Goal: Navigation & Orientation: Find specific page/section

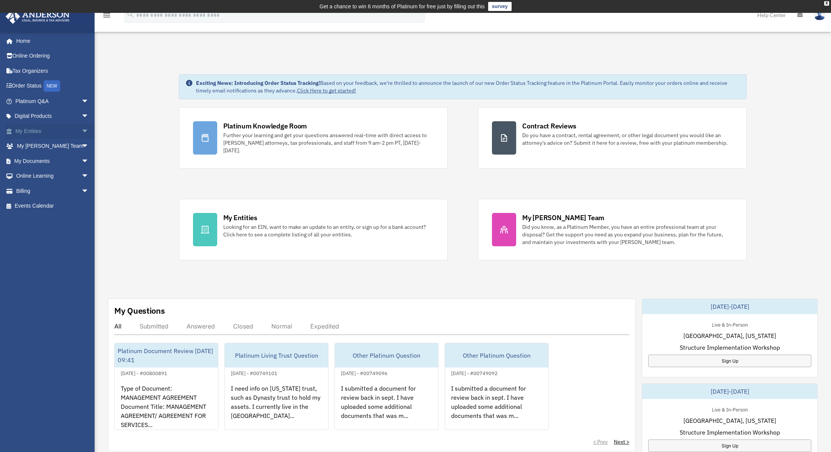
click at [25, 128] on link "My Entities arrow_drop_down" at bounding box center [52, 130] width 95 height 15
click at [81, 129] on span "arrow_drop_down" at bounding box center [88, 131] width 15 height 16
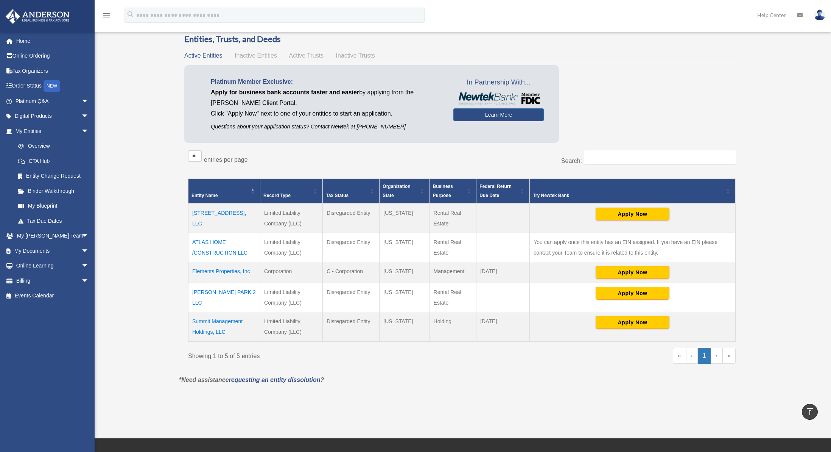
scroll to position [34, 0]
click at [33, 250] on link "My Documents arrow_drop_down" at bounding box center [52, 250] width 95 height 15
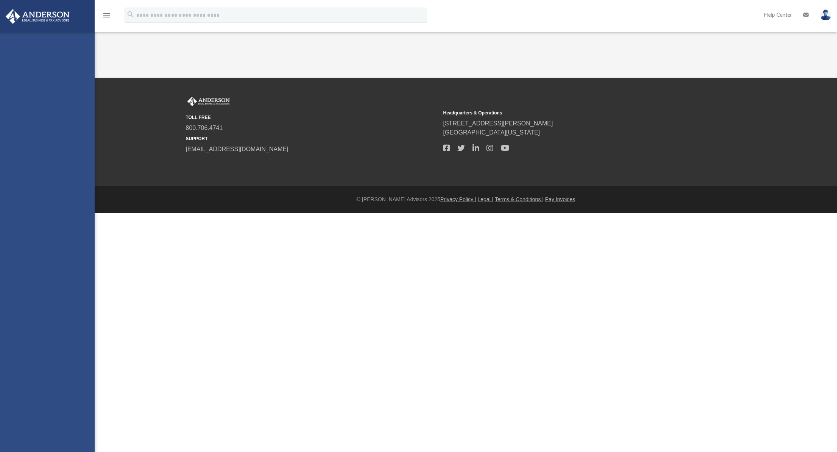
click at [78, 248] on div "bentehrani@gmail.com Sign Out bentehrani@gmail.com Home Online Ordering Tax Org…" at bounding box center [47, 258] width 95 height 452
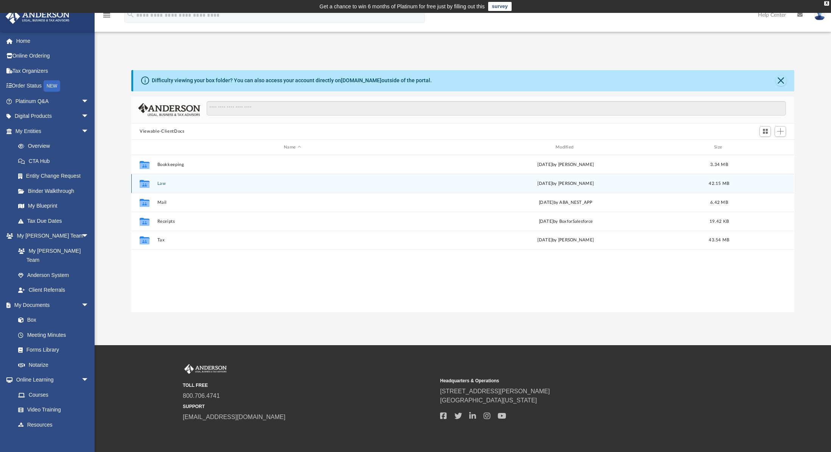
scroll to position [167, 657]
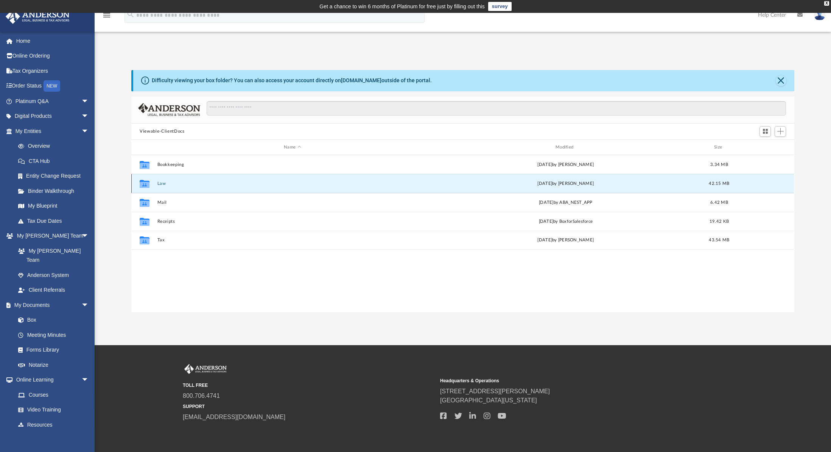
click at [159, 182] on button "Law" at bounding box center [292, 183] width 270 height 5
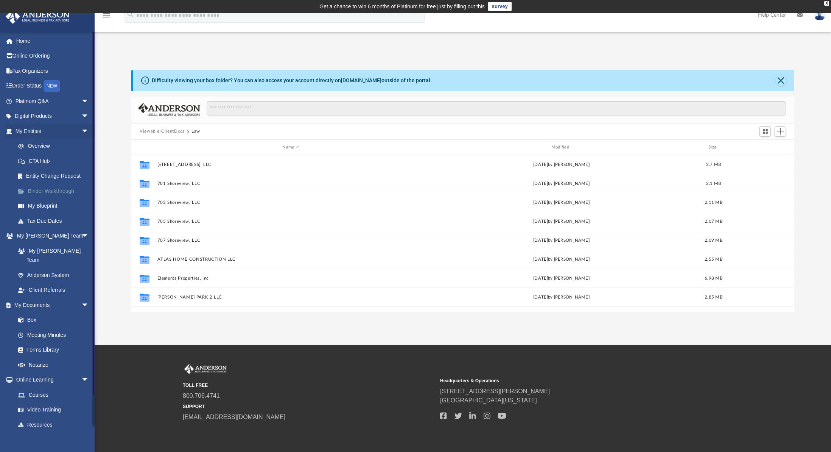
click at [53, 190] on link "Binder Walkthrough" at bounding box center [56, 190] width 90 height 15
click at [55, 189] on link "Binder Walkthrough" at bounding box center [56, 190] width 90 height 15
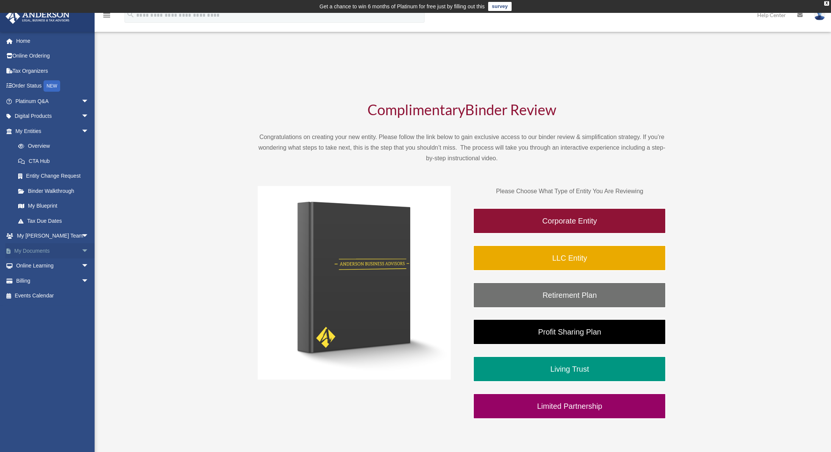
click at [42, 251] on link "My Documents arrow_drop_down" at bounding box center [52, 250] width 95 height 15
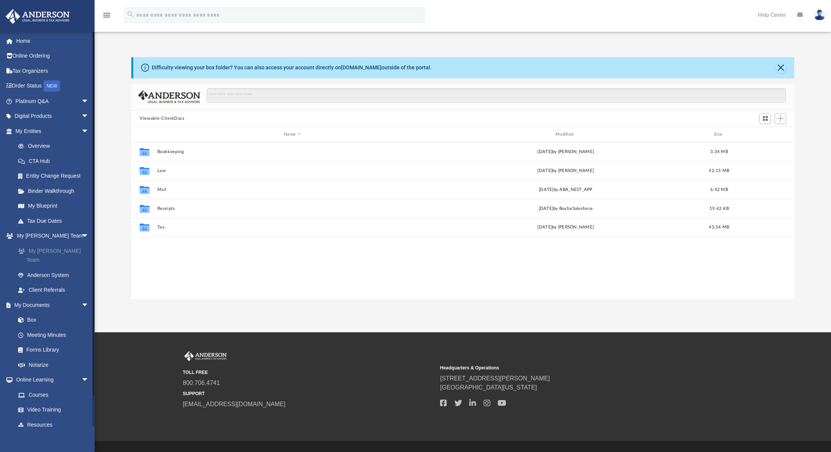
scroll to position [167, 657]
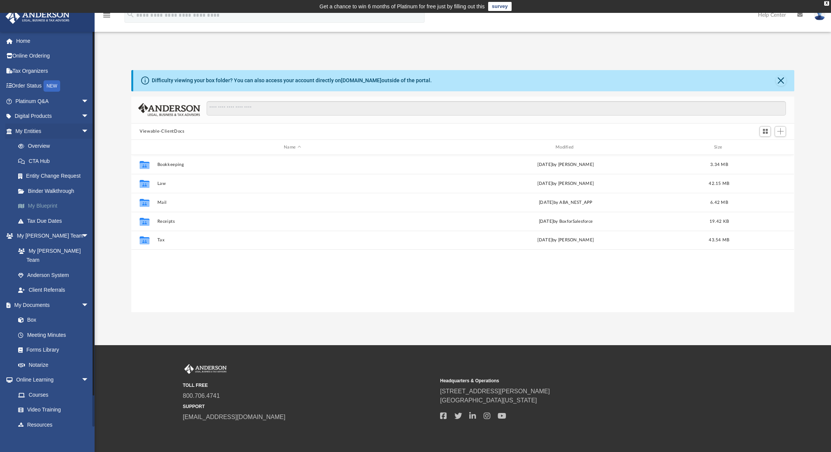
click at [40, 206] on link "My Blueprint" at bounding box center [56, 205] width 90 height 15
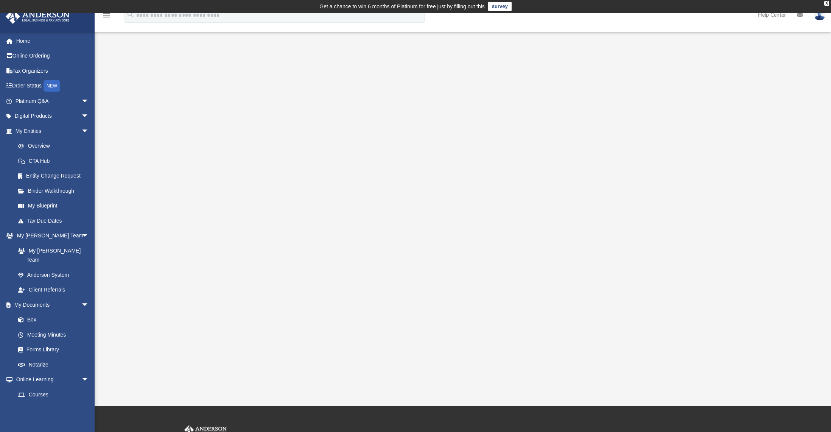
click at [181, 161] on div at bounding box center [462, 221] width 663 height 303
click at [693, 149] on div at bounding box center [462, 221] width 663 height 303
click at [111, 12] on td "Get a chance to win 6 months of Platinum for free just by filling out this surv…" at bounding box center [415, 6] width 831 height 13
click at [108, 17] on icon "menu" at bounding box center [106, 15] width 9 height 9
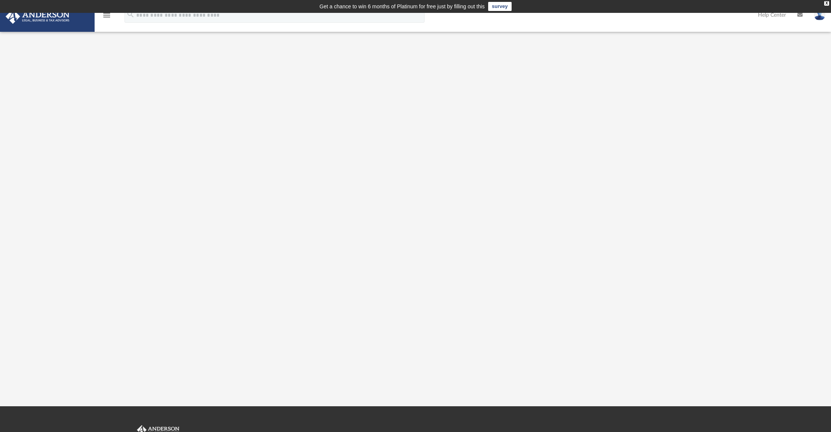
click at [801, 14] on icon at bounding box center [799, 14] width 5 height 5
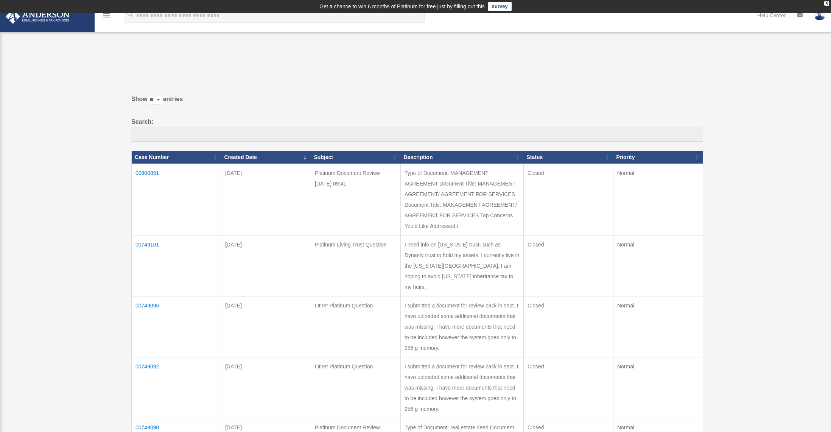
click at [799, 14] on icon at bounding box center [799, 14] width 5 height 5
click at [105, 17] on icon "menu" at bounding box center [106, 15] width 9 height 9
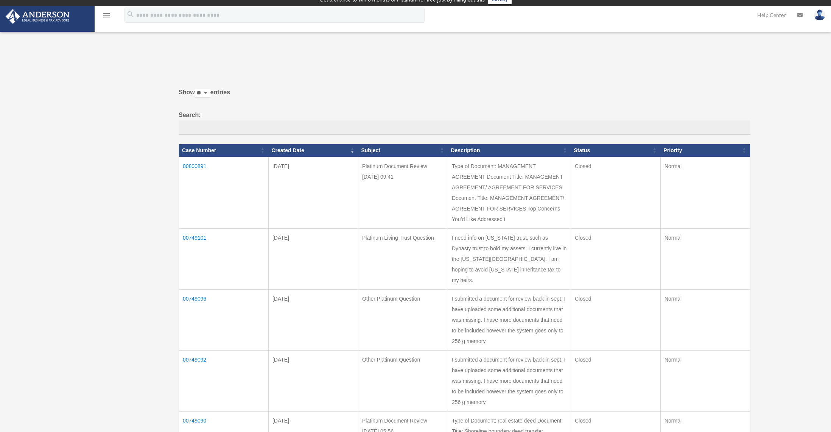
scroll to position [14, 0]
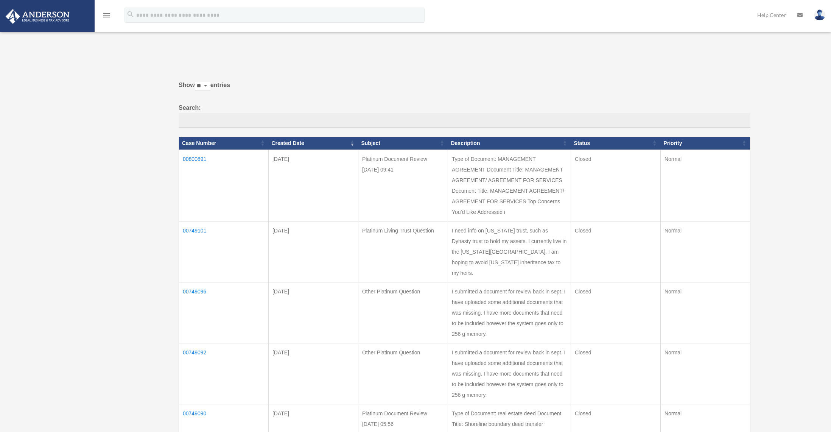
click at [106, 14] on icon "menu" at bounding box center [106, 15] width 9 height 9
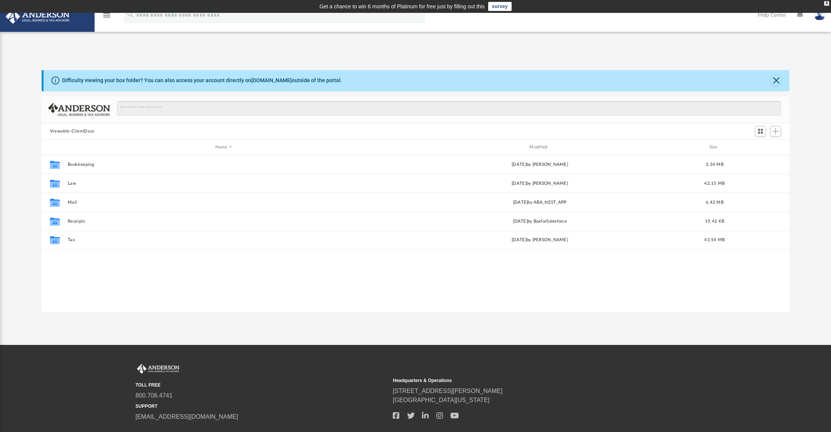
scroll to position [167, 743]
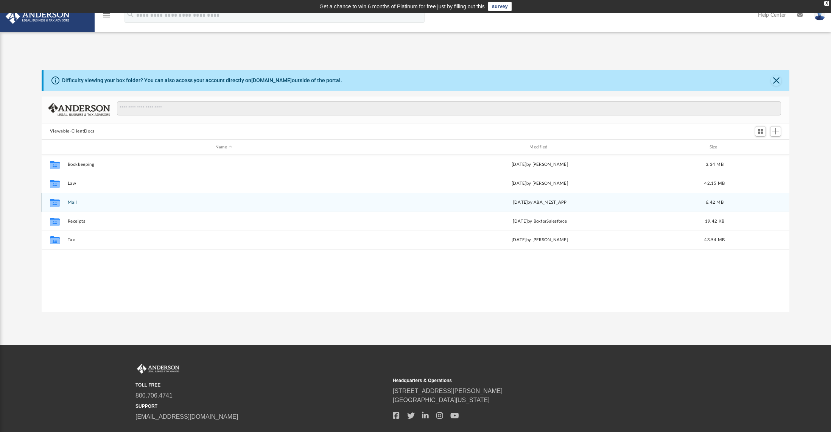
click at [56, 201] on icon "grid" at bounding box center [55, 204] width 10 height 6
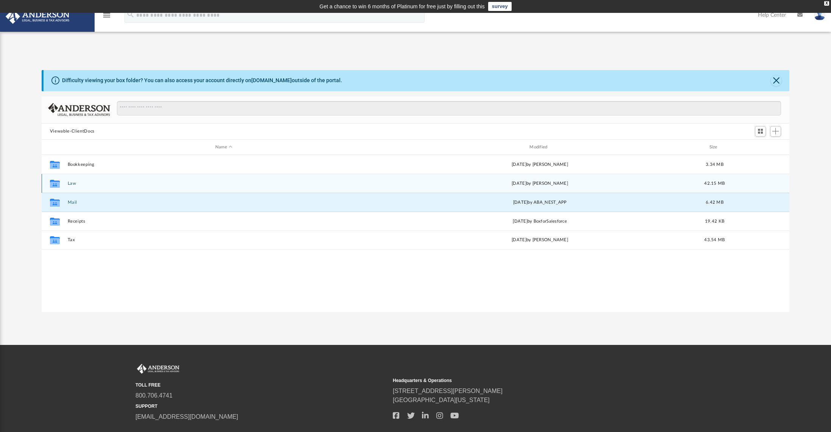
click at [63, 184] on div "Collaborated Folder" at bounding box center [54, 184] width 19 height 12
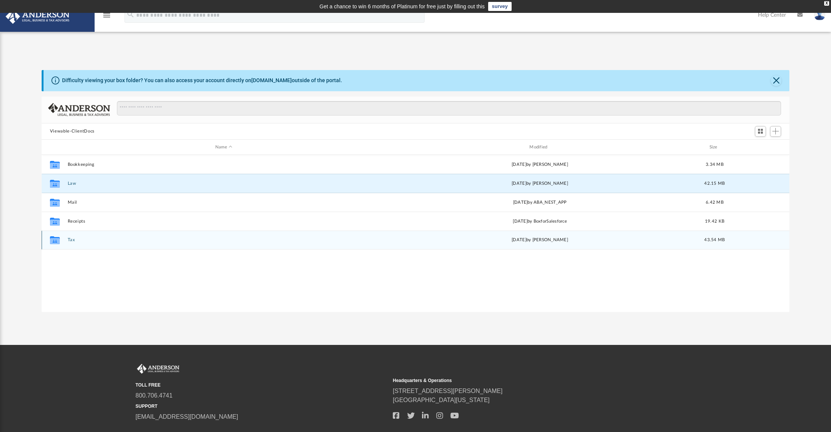
click at [57, 243] on icon "grid" at bounding box center [55, 241] width 10 height 6
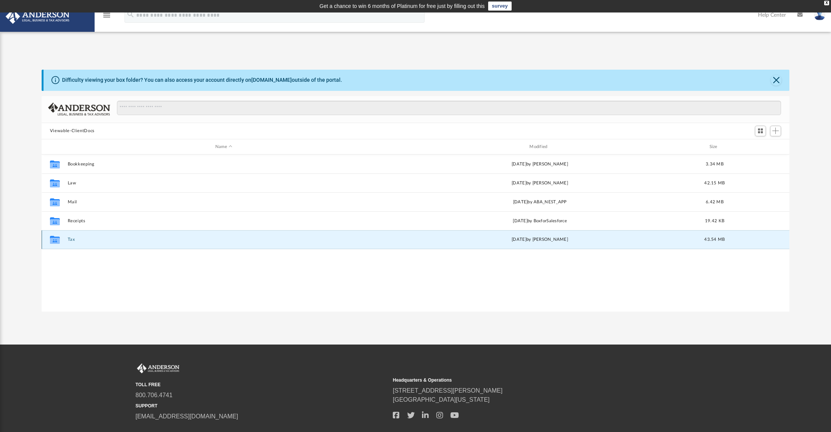
scroll to position [0, 0]
click at [774, 79] on button "Close" at bounding box center [776, 80] width 11 height 11
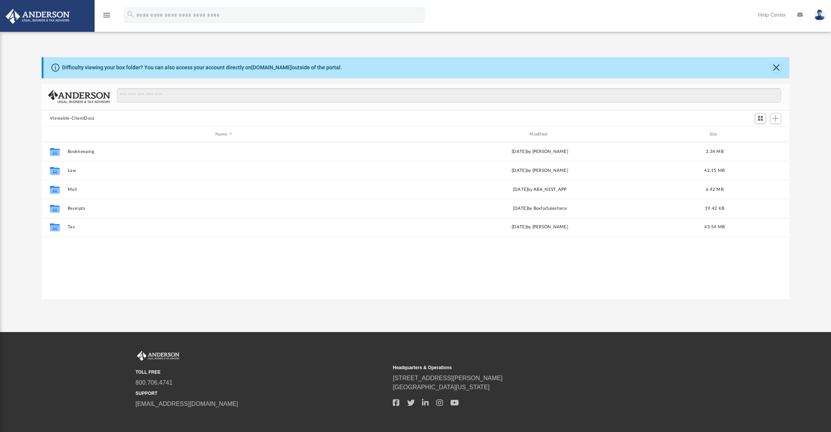
scroll to position [167, 743]
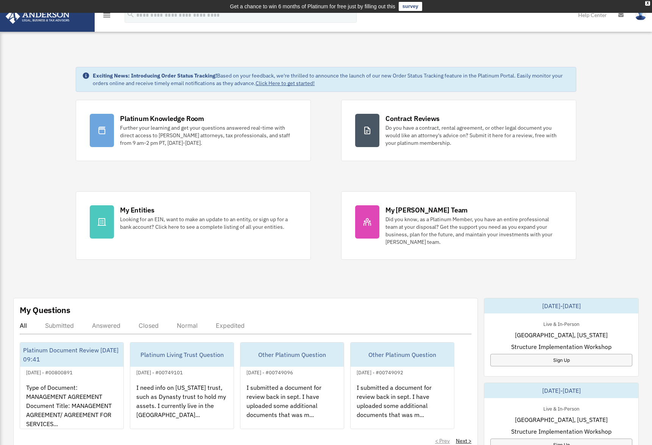
click at [111, 17] on icon "menu" at bounding box center [106, 15] width 9 height 9
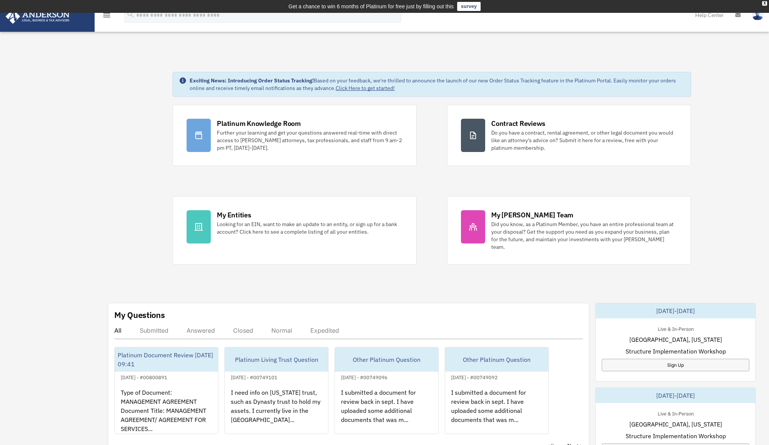
click at [106, 15] on icon "menu" at bounding box center [106, 15] width 9 height 9
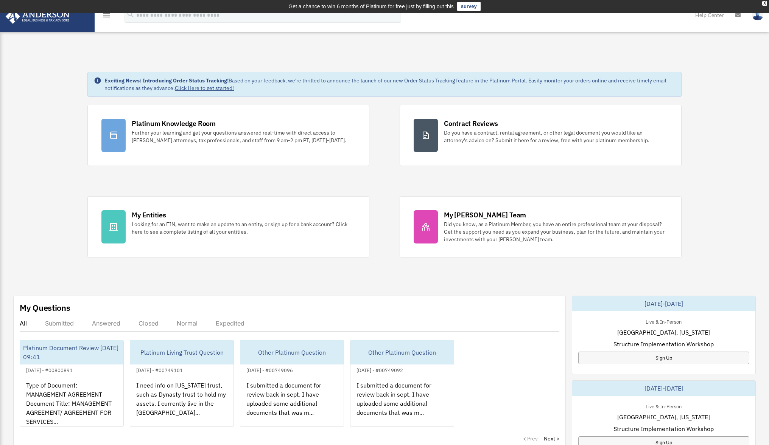
click at [106, 15] on icon "menu" at bounding box center [106, 15] width 9 height 9
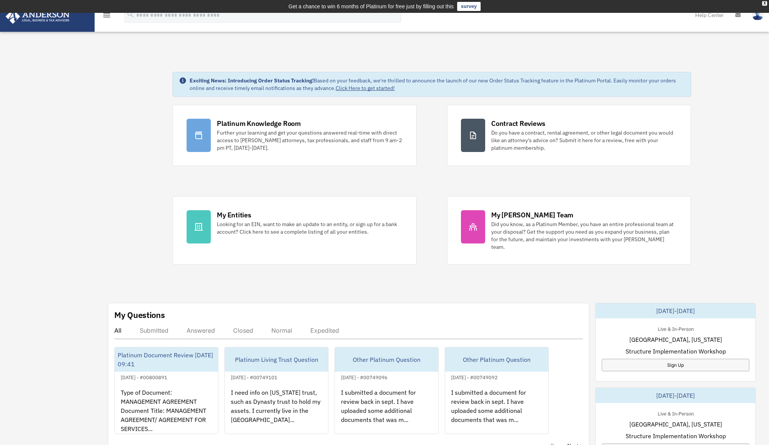
click at [93, 15] on link at bounding box center [47, 16] width 95 height 32
click at [86, 20] on link at bounding box center [47, 16] width 95 height 32
click at [107, 11] on td "Get a chance to win 6 months of Platinum for free just by filling out this surv…" at bounding box center [384, 6] width 769 height 13
click at [106, 18] on icon "menu" at bounding box center [106, 15] width 9 height 9
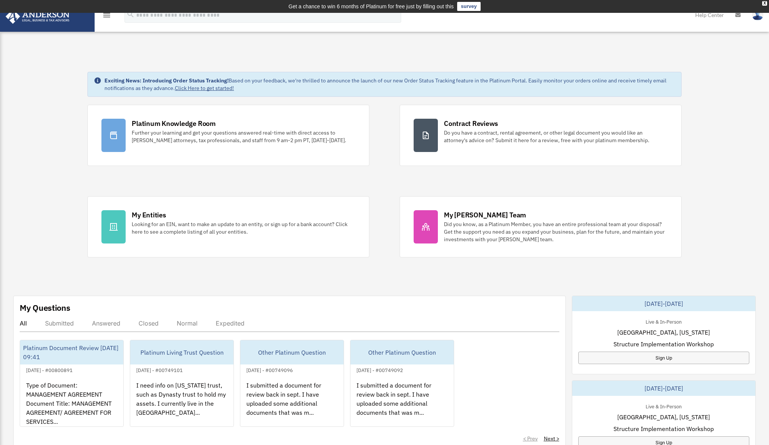
click at [123, 18] on form "search" at bounding box center [263, 15] width 288 height 15
click at [110, 15] on icon "menu" at bounding box center [106, 15] width 9 height 9
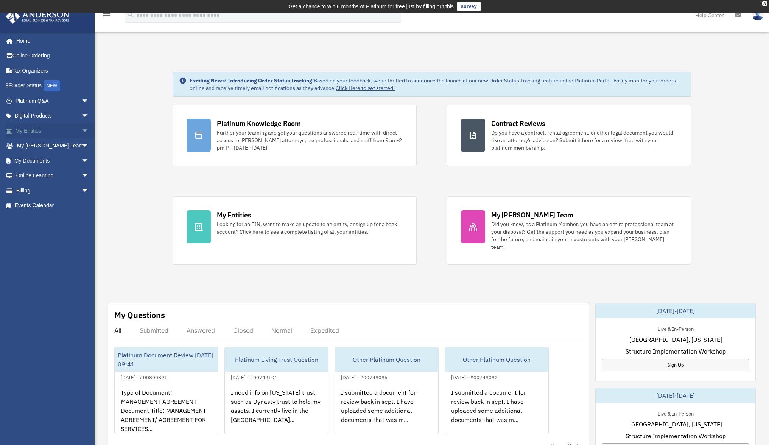
click at [36, 130] on link "My Entities arrow_drop_down" at bounding box center [52, 130] width 95 height 15
click at [81, 130] on span "arrow_drop_down" at bounding box center [88, 131] width 15 height 16
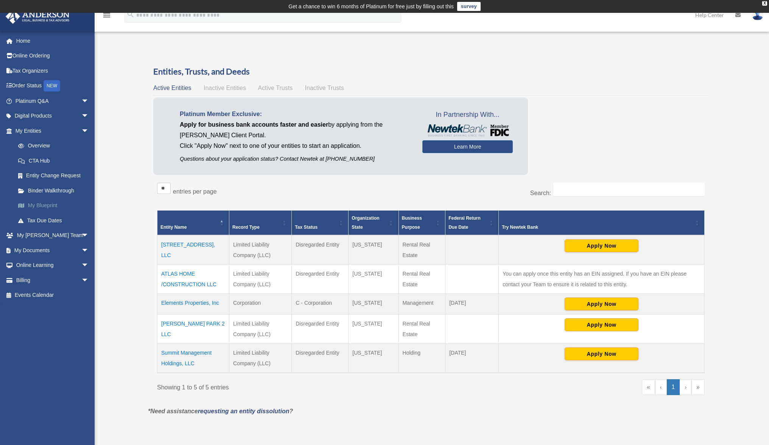
click at [55, 206] on link "My Blueprint" at bounding box center [56, 205] width 90 height 15
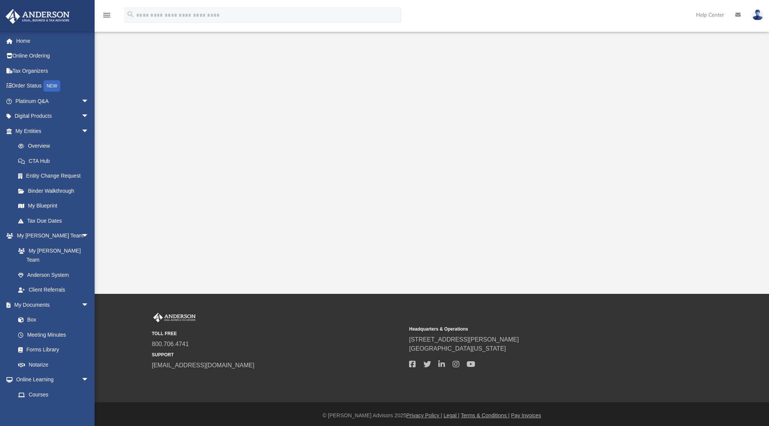
scroll to position [102, 0]
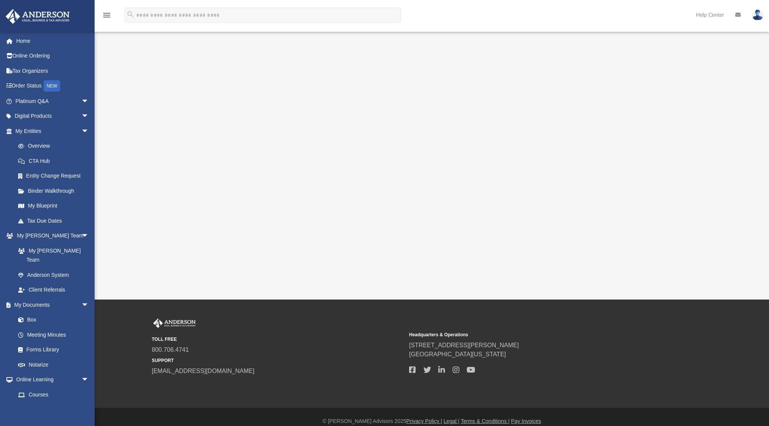
click at [658, 248] on div at bounding box center [431, 117] width 607 height 303
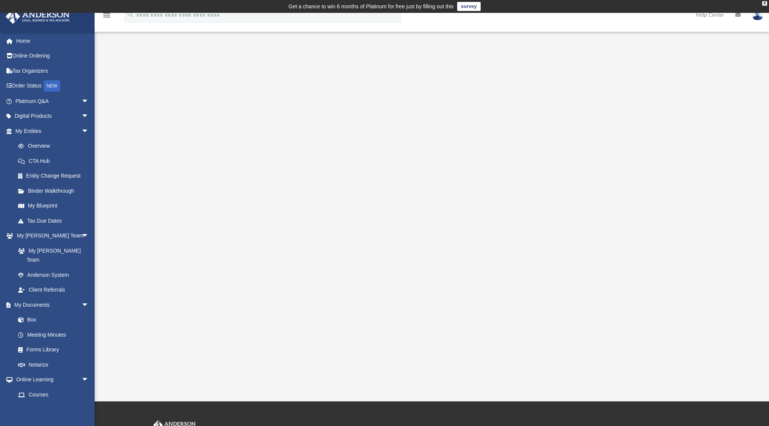
click at [227, 183] on div at bounding box center [431, 218] width 607 height 303
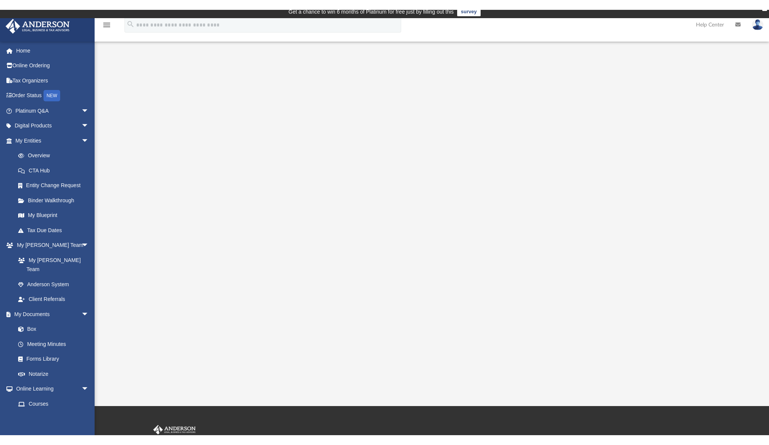
scroll to position [10, 0]
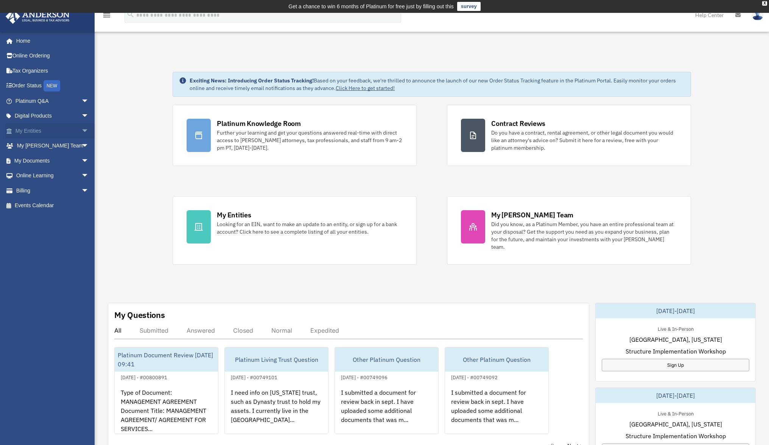
click at [31, 129] on link "My Entities arrow_drop_down" at bounding box center [52, 130] width 95 height 15
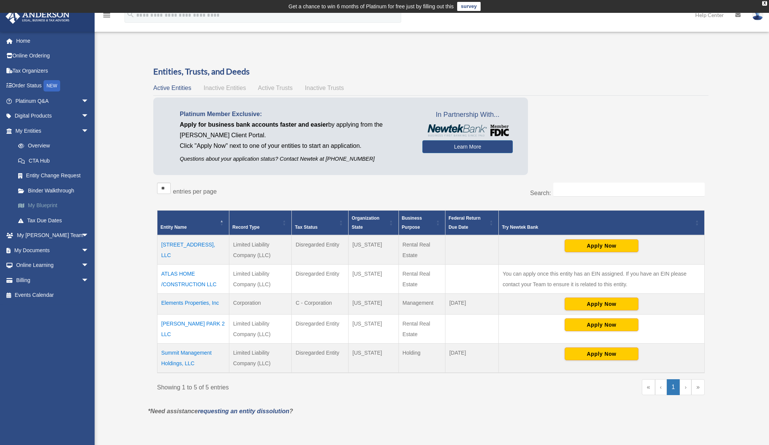
click at [51, 206] on link "My Blueprint" at bounding box center [56, 205] width 90 height 15
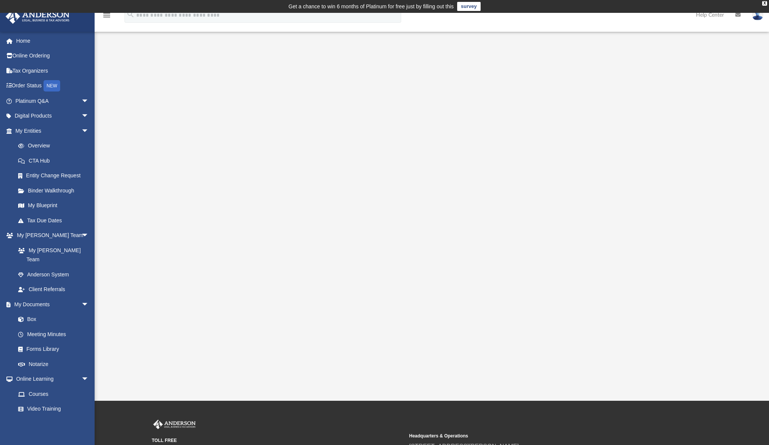
drag, startPoint x: 101, startPoint y: 261, endPoint x: 116, endPoint y: 224, distance: 39.6
click at [116, 224] on div at bounding box center [432, 218] width 674 height 303
click at [45, 267] on link "Anderson System" at bounding box center [56, 274] width 90 height 15
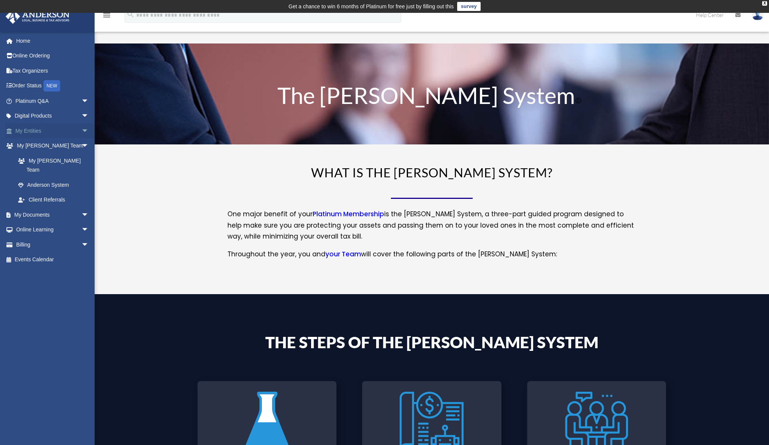
click at [81, 125] on span "arrow_drop_down" at bounding box center [88, 131] width 15 height 16
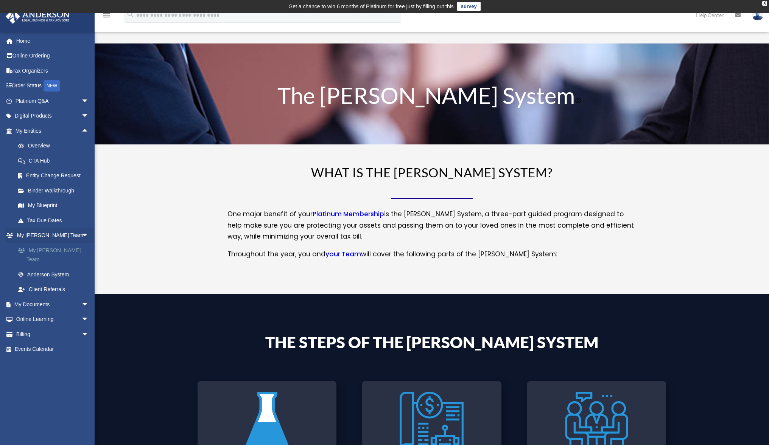
click at [64, 249] on link "My [PERSON_NAME] Team" at bounding box center [56, 255] width 90 height 24
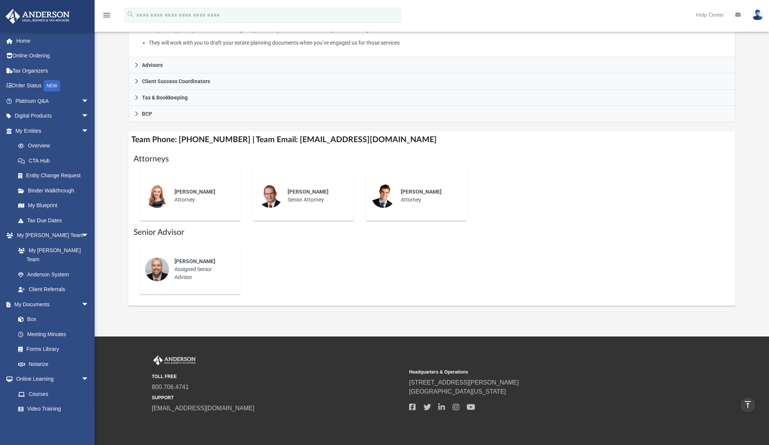
scroll to position [184, 0]
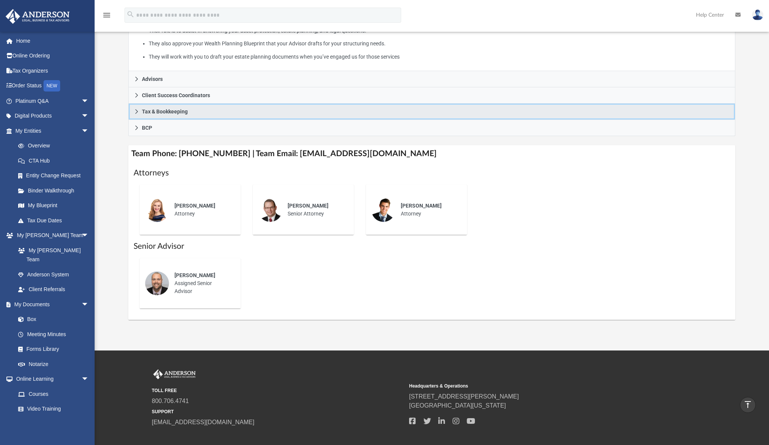
click at [148, 110] on span "Tax & Bookkeeping" at bounding box center [165, 111] width 46 height 5
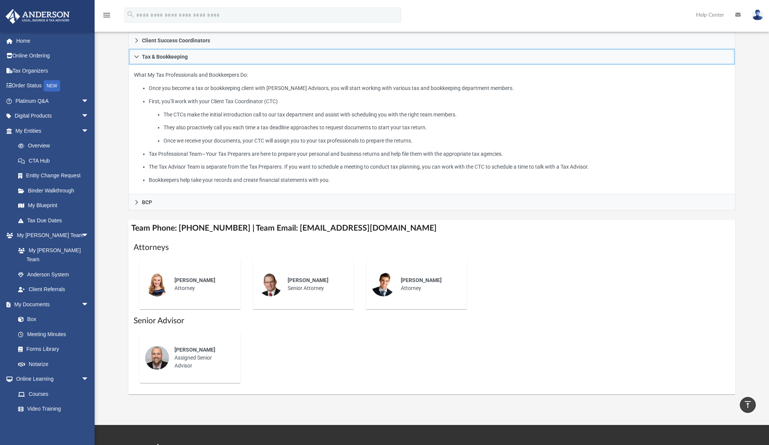
scroll to position [146, 0]
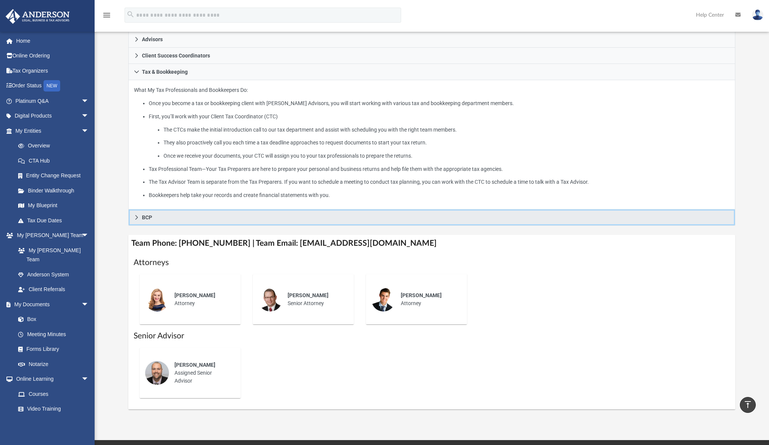
click at [157, 218] on link "BCP" at bounding box center [431, 218] width 607 height 16
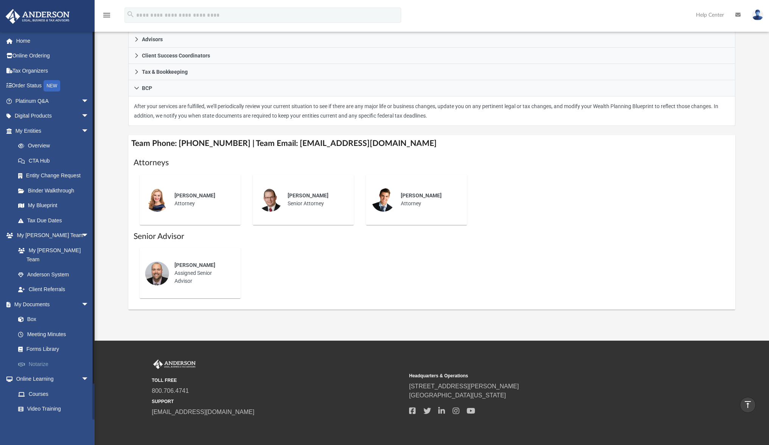
click at [44, 357] on link "Notarize" at bounding box center [56, 364] width 90 height 15
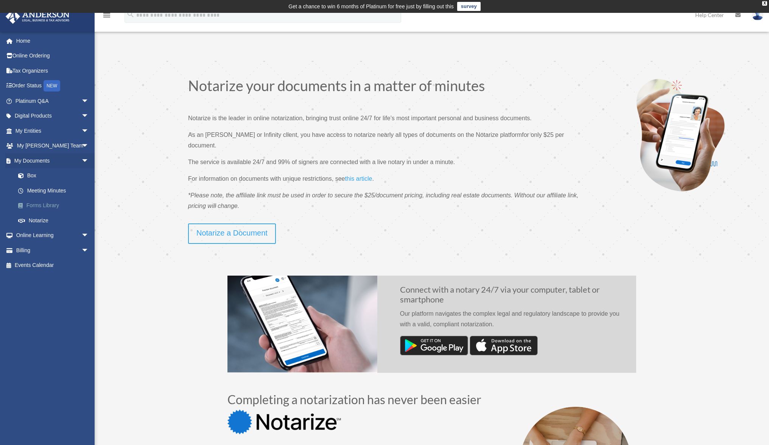
click at [50, 205] on link "Forms Library" at bounding box center [56, 205] width 90 height 15
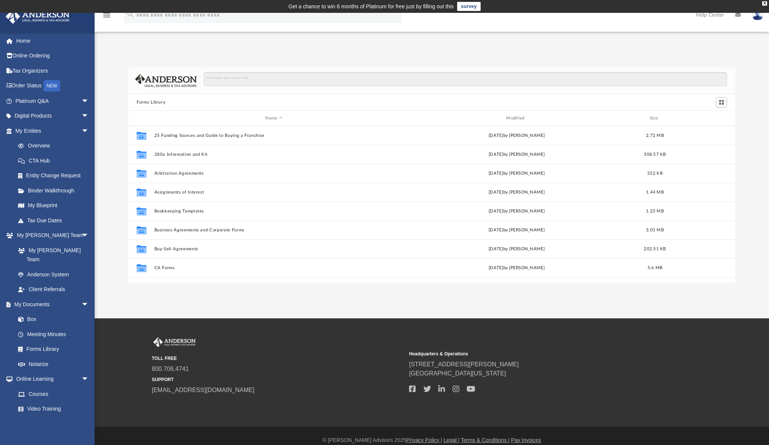
scroll to position [167, 601]
